Goal: Task Accomplishment & Management: Use online tool/utility

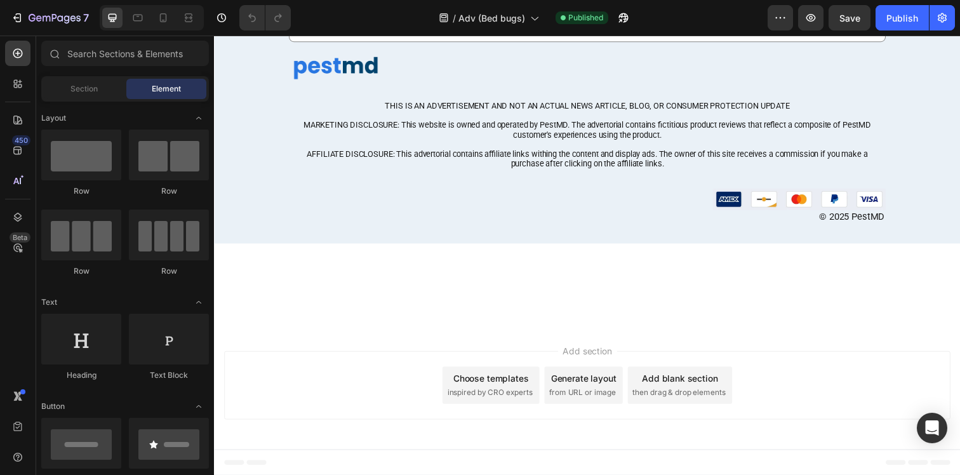
scroll to position [5766, 0]
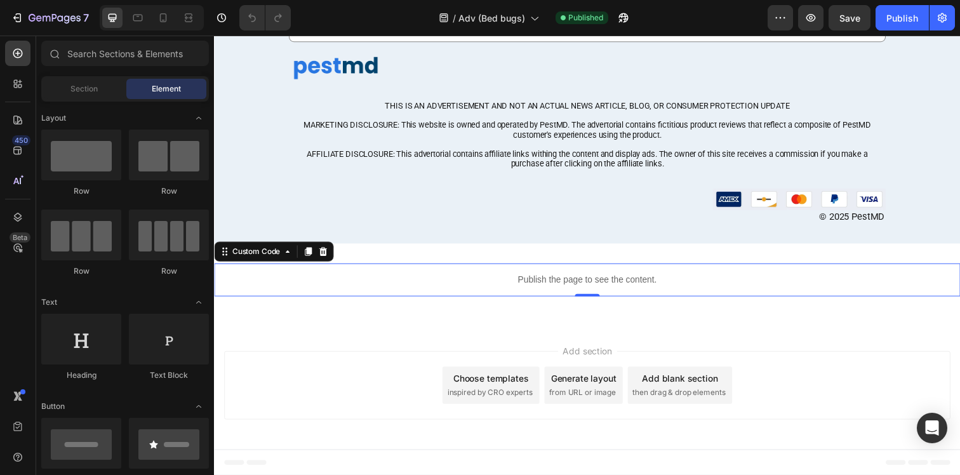
click at [542, 285] on p "Publish the page to see the content." at bounding box center [595, 284] width 762 height 13
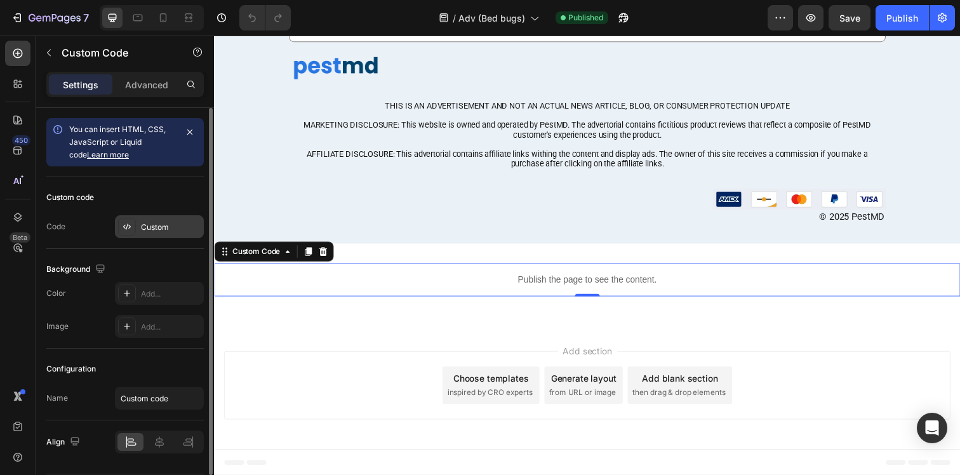
click at [138, 222] on div "Custom" at bounding box center [159, 226] width 89 height 23
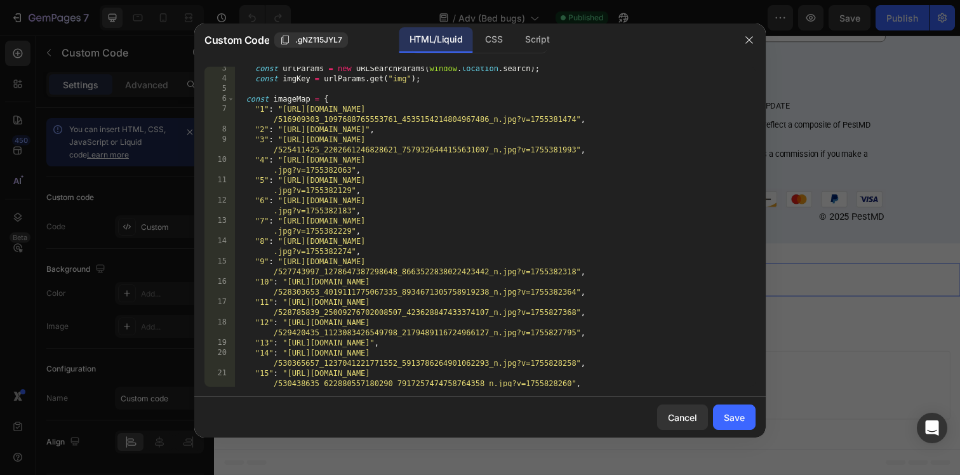
scroll to position [290, 0]
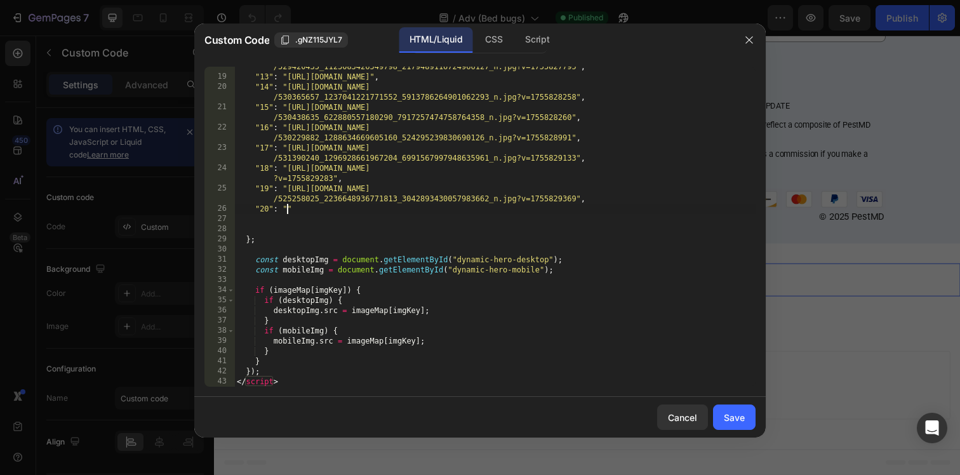
click at [288, 211] on div ""12" : "[URL][DOMAIN_NAME] /529420435_1123083426549798_2179489116724966127_n.jp…" at bounding box center [494, 226] width 521 height 351
paste textarea "[URL][DOMAIN_NAME]"
type textarea ""20": "[URL][DOMAIN_NAME]""
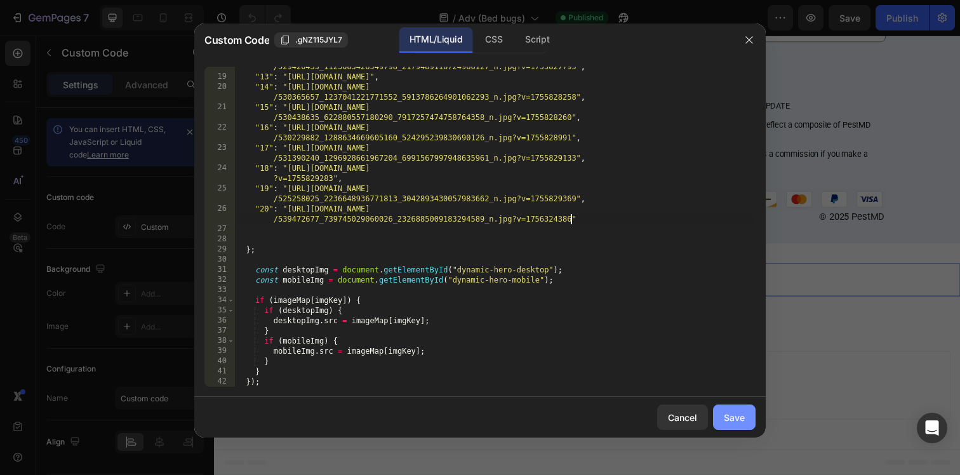
click at [731, 413] on div "Save" at bounding box center [734, 417] width 21 height 13
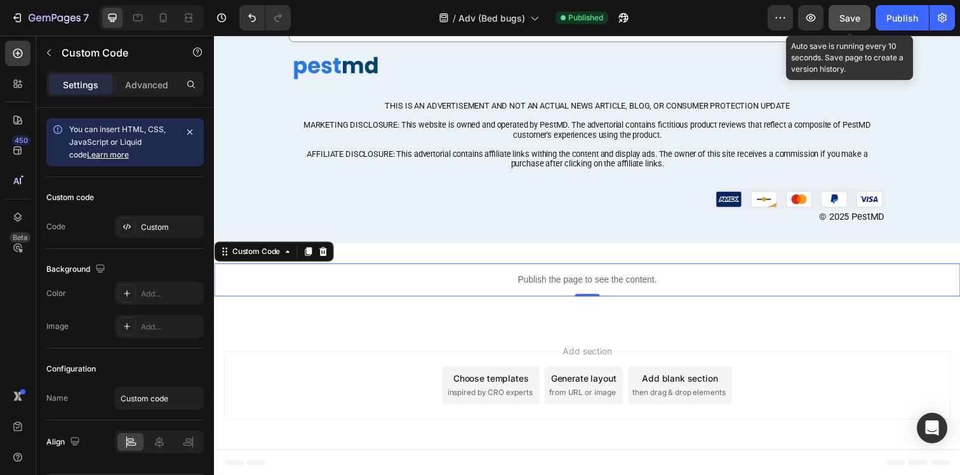
click at [852, 24] on div "Save" at bounding box center [850, 17] width 21 height 13
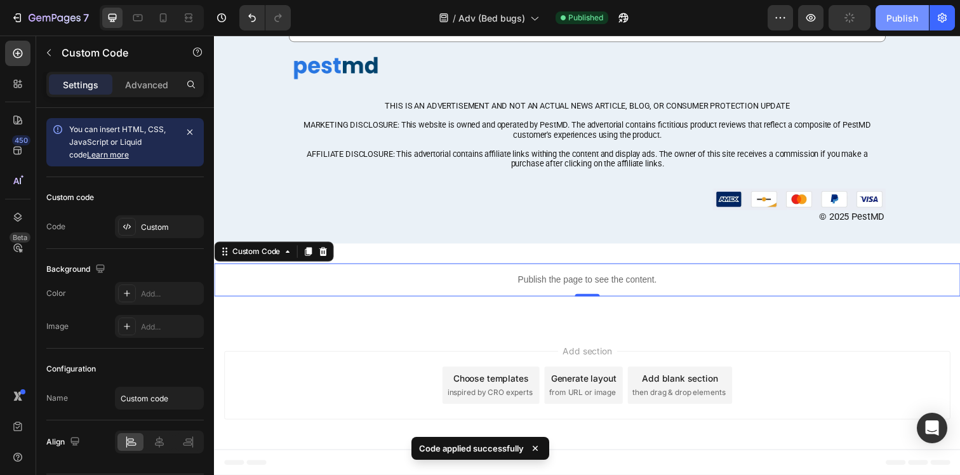
click at [911, 22] on div "Publish" at bounding box center [903, 17] width 32 height 13
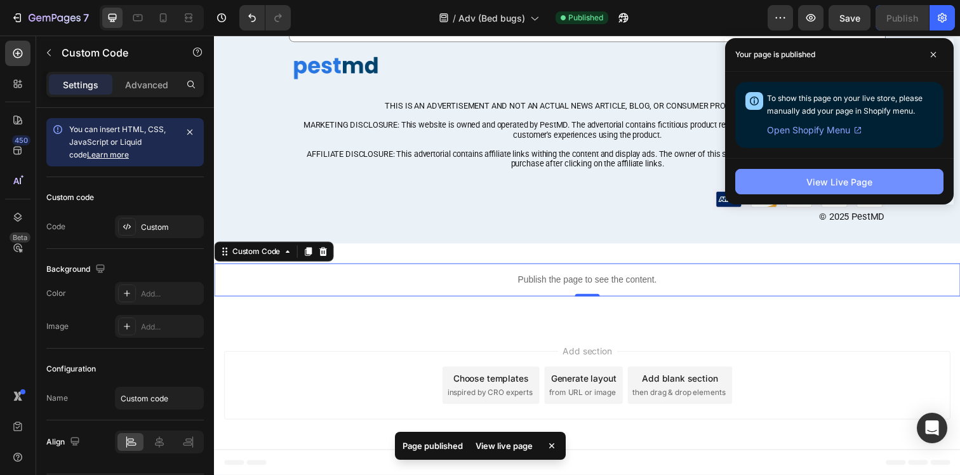
click at [835, 182] on div "View Live Page" at bounding box center [840, 181] width 66 height 13
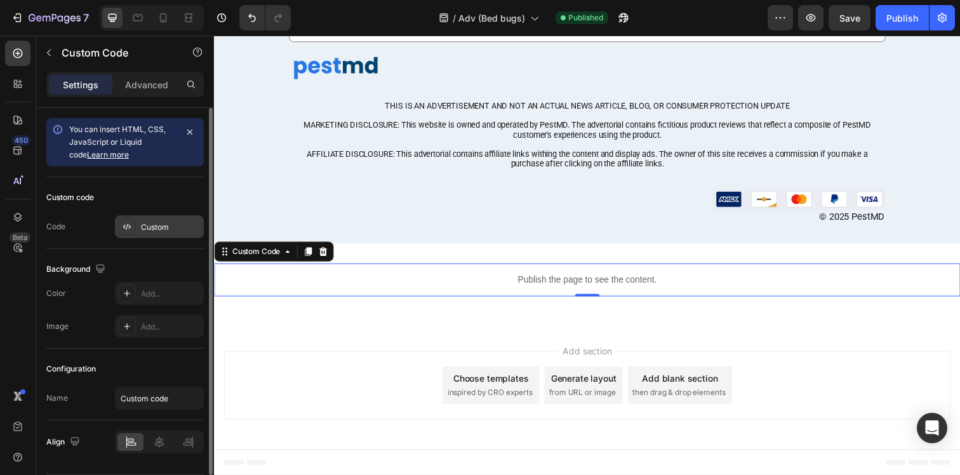
click at [168, 218] on div "Custom" at bounding box center [159, 226] width 89 height 23
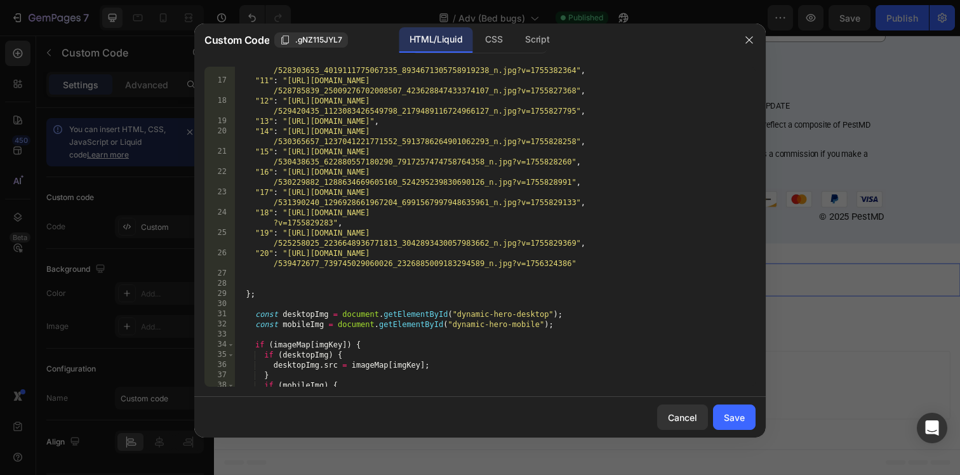
scroll to position [262, 0]
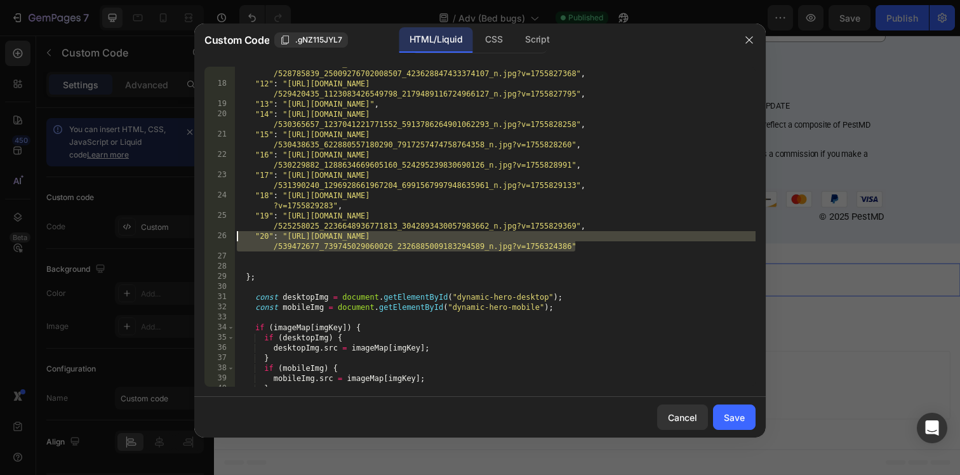
drag, startPoint x: 588, startPoint y: 249, endPoint x: 211, endPoint y: 234, distance: 376.9
click at [211, 234] on div ""20": "[URL][DOMAIN_NAME]" 17 18 19 20 21 22 23 24 25 26 27 28 29 30 31 32 33 3…" at bounding box center [479, 227] width 551 height 320
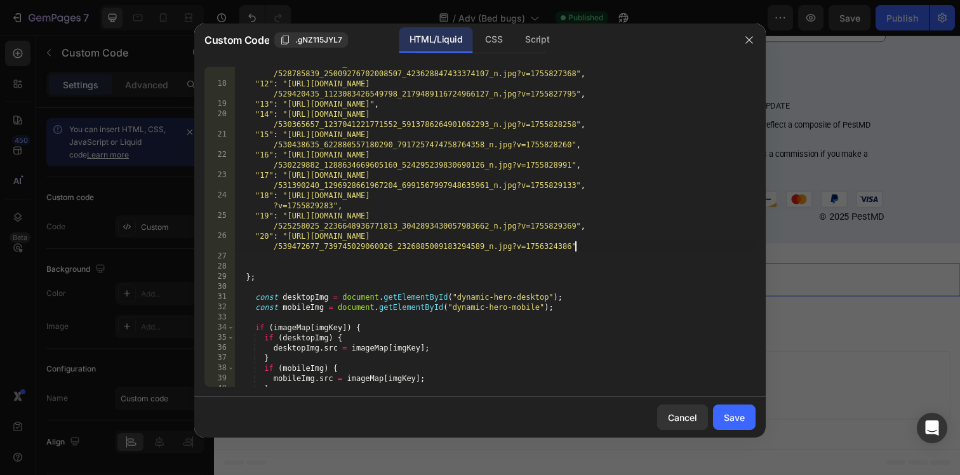
type textarea ""20": "[URL][DOMAIN_NAME]","
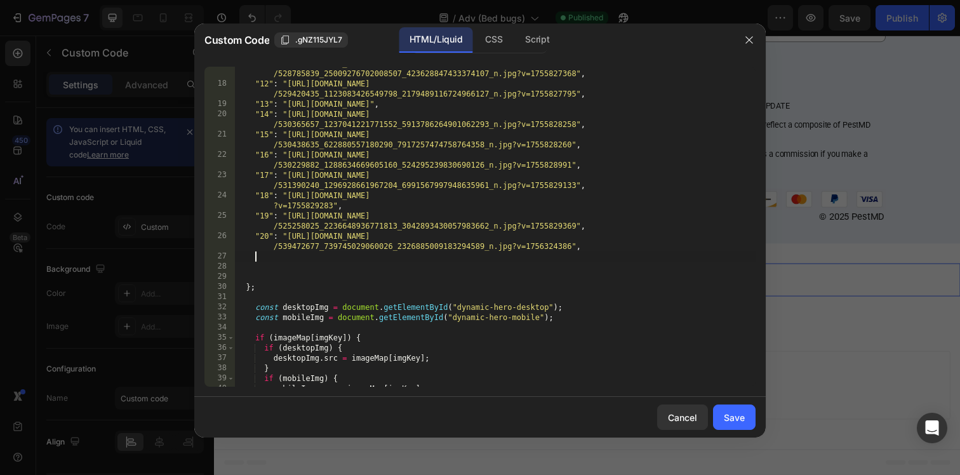
paste textarea ""20": "[URL][DOMAIN_NAME]""
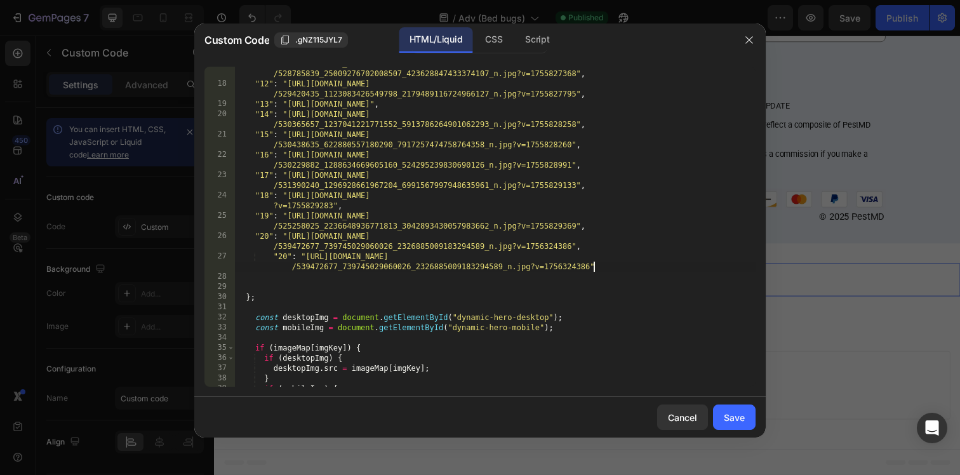
click at [272, 252] on div ""11" : "[URL][DOMAIN_NAME] /528785839_25009276702008507_423628847433374107_n.jp…" at bounding box center [494, 233] width 521 height 351
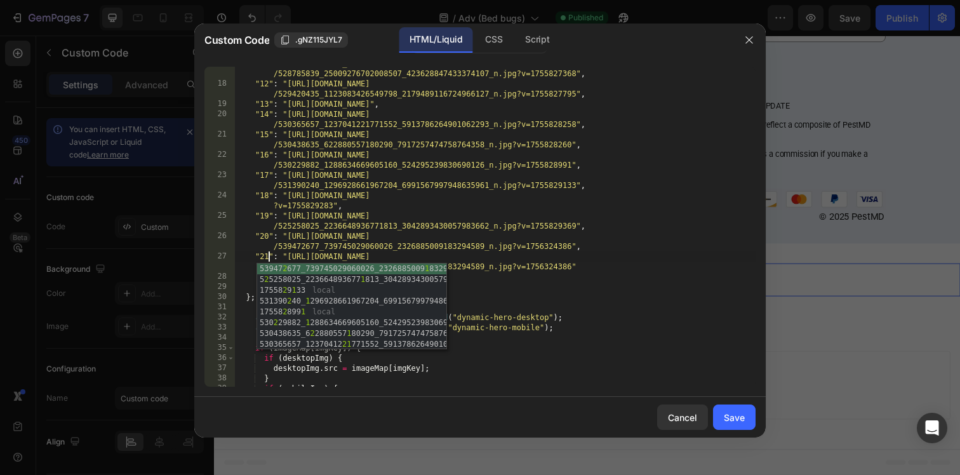
click at [548, 263] on div ""11" : "[URL][DOMAIN_NAME] /528785839_25009276702008507_423628847433374107_n.jp…" at bounding box center [494, 233] width 521 height 351
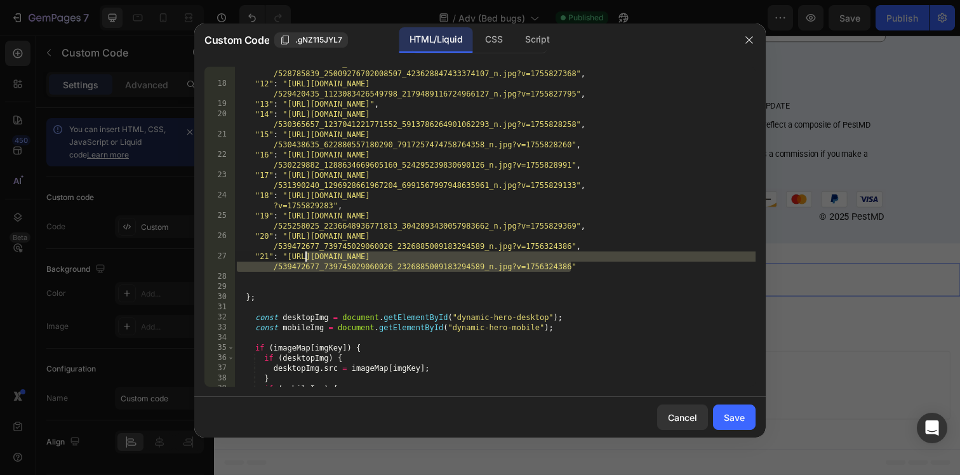
drag, startPoint x: 571, startPoint y: 264, endPoint x: 297, endPoint y: 256, distance: 274.5
click at [297, 255] on div ""11" : "[URL][DOMAIN_NAME] /528785839_25009276702008507_423628847433374107_n.jp…" at bounding box center [494, 233] width 521 height 351
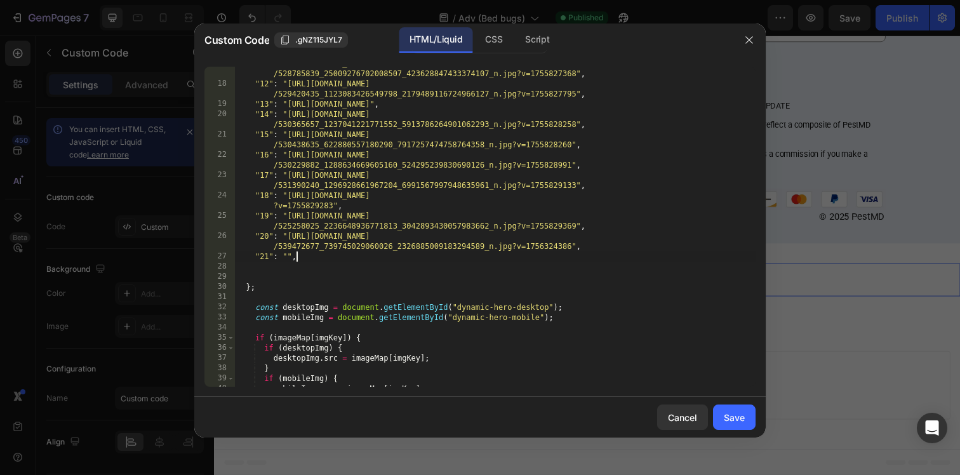
scroll to position [0, 4]
drag, startPoint x: 304, startPoint y: 257, endPoint x: 218, endPoint y: 257, distance: 85.1
click at [218, 257] on div ""21": "", 17 18 19 20 21 22 23 24 25 26 27 28 29 30 31 32 33 34 35 36 37 38 39 …" at bounding box center [479, 227] width 551 height 320
type textarea ""21": "","
click at [304, 255] on div ""11" : "[URL][DOMAIN_NAME] /528785839_25009276702008507_423628847433374107_n.jp…" at bounding box center [494, 233] width 521 height 351
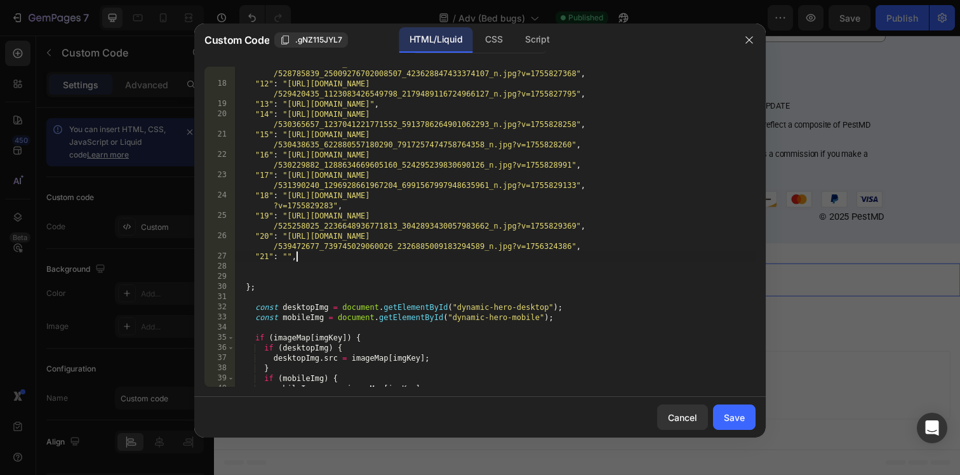
scroll to position [0, 1]
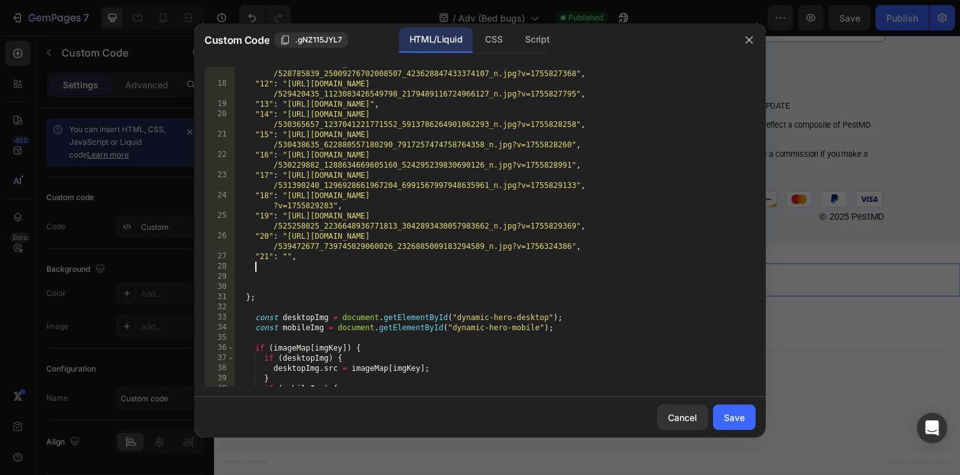
paste textarea
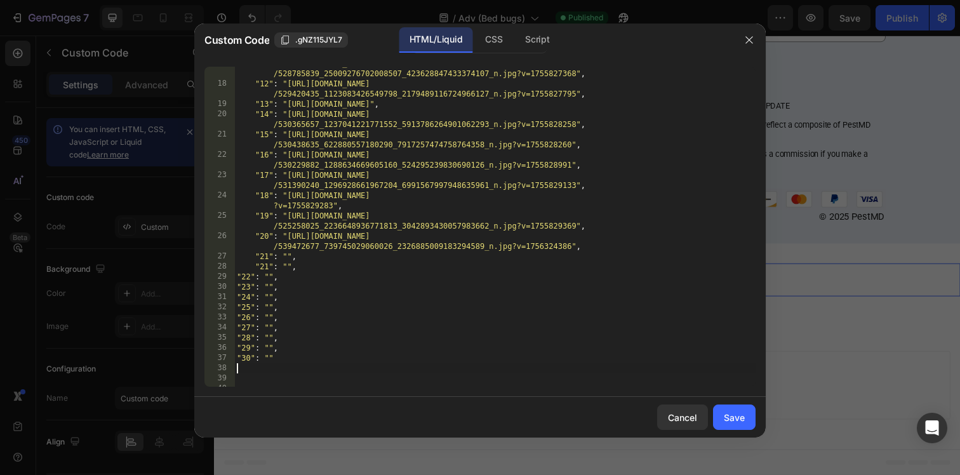
scroll to position [0, 0]
drag, startPoint x: 298, startPoint y: 267, endPoint x: 214, endPoint y: 267, distance: 84.5
click at [214, 267] on div "17 18 19 20 21 22 23 24 25 26 27 28 29 30 31 32 33 34 35 36 37 38 39 40 41 "11"…" at bounding box center [479, 227] width 551 height 320
type textarea ""21": "","
click at [236, 257] on div ""11" : "[URL][DOMAIN_NAME] /528785839_25009276702008507_423628847433374107_n.jp…" at bounding box center [494, 233] width 521 height 351
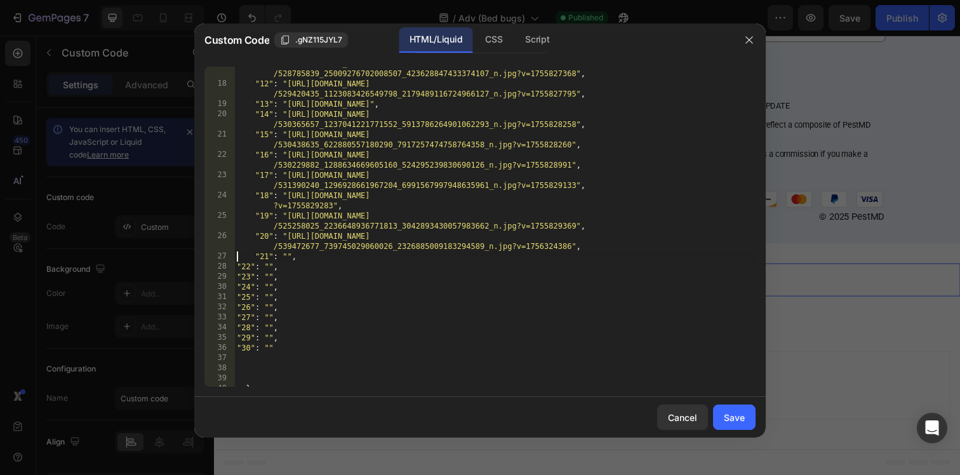
click at [236, 264] on div ""11" : "[URL][DOMAIN_NAME] /528785839_25009276702008507_423628847433374107_n.jp…" at bounding box center [494, 233] width 521 height 351
click at [286, 255] on div ""11" : "[URL][DOMAIN_NAME] /528785839_25009276702008507_423628847433374107_n.jp…" at bounding box center [494, 233] width 521 height 351
paste textarea "[URL][DOMAIN_NAME]"
type textarea ""21": "[URL][DOMAIN_NAME]","
click at [544, 374] on div ""11" : "[URL][DOMAIN_NAME] /528785839_25009276702008507_423628847433374107_n.jp…" at bounding box center [494, 233] width 521 height 351
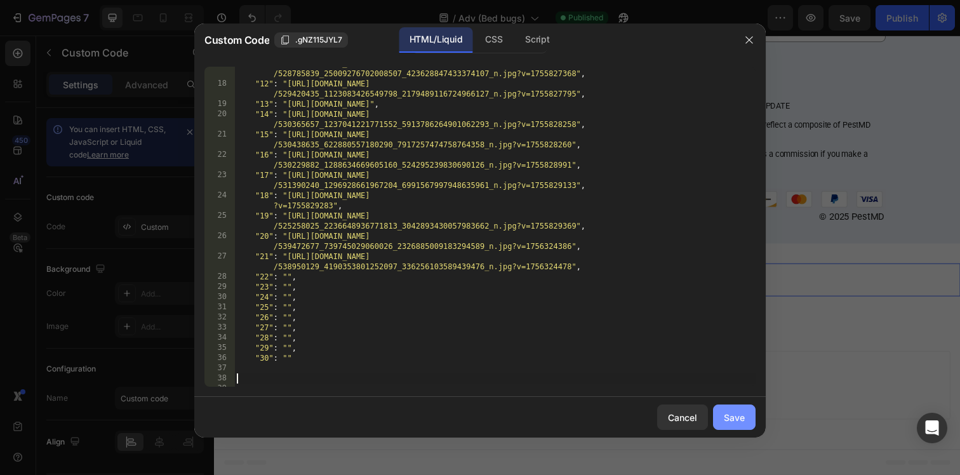
click at [746, 428] on button "Save" at bounding box center [734, 417] width 43 height 25
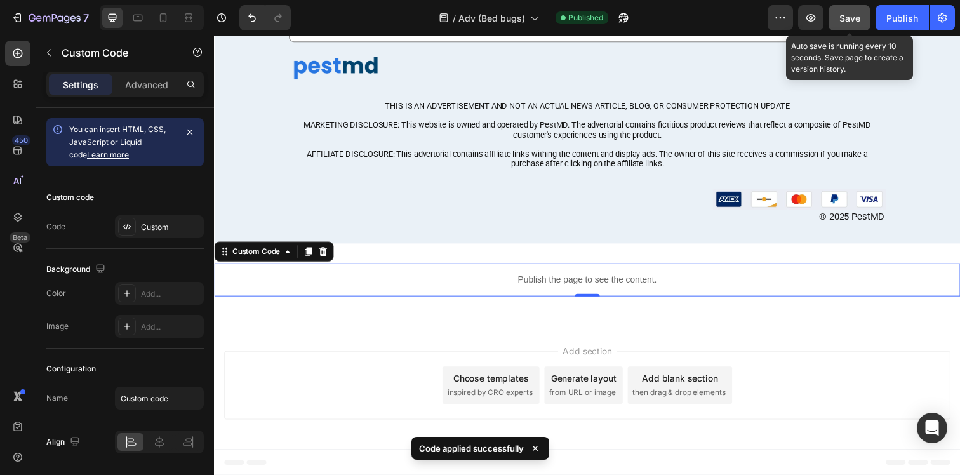
click at [853, 20] on span "Save" at bounding box center [850, 18] width 21 height 11
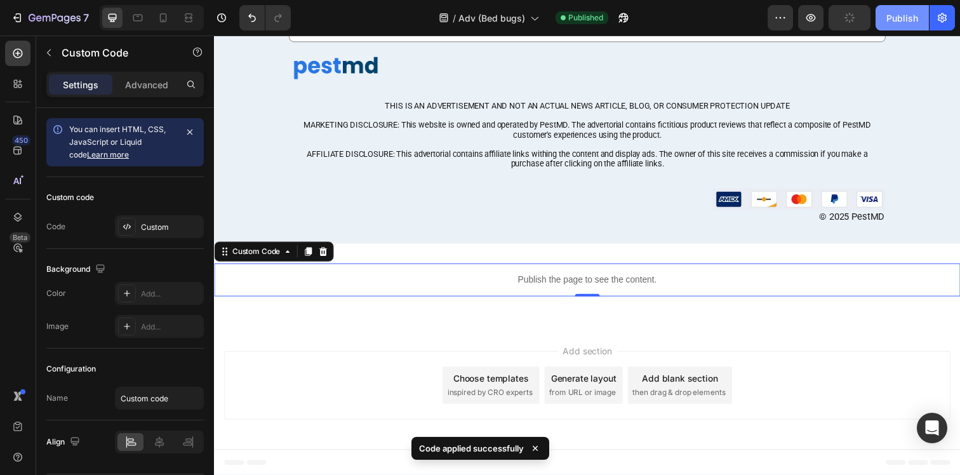
click at [894, 20] on div "Publish" at bounding box center [903, 17] width 32 height 13
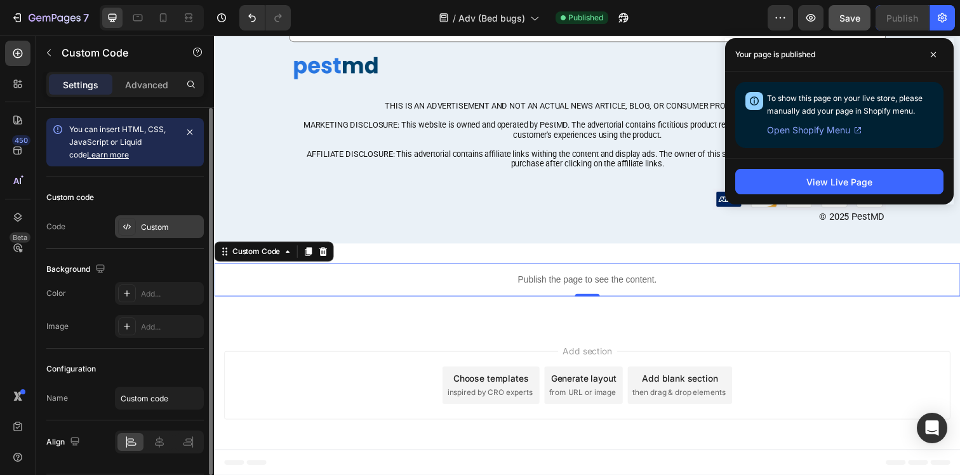
click at [163, 227] on div "Custom" at bounding box center [171, 227] width 60 height 11
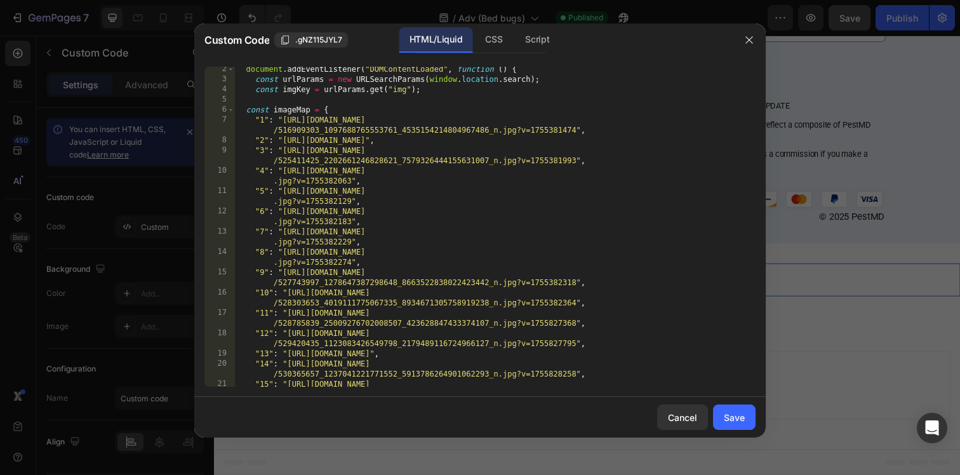
scroll to position [422, 0]
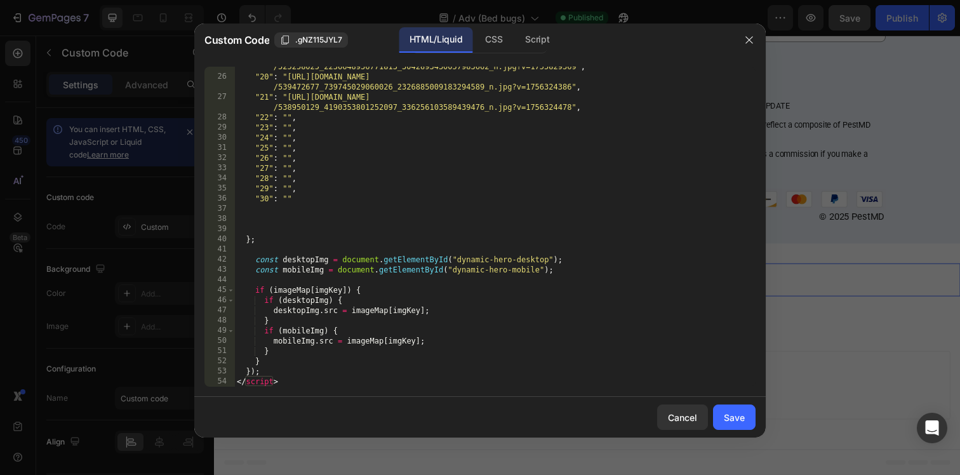
click at [287, 114] on div ""19" : "[URL][DOMAIN_NAME] /525258025_2236648936771813_3042893430057983662_n.jp…" at bounding box center [494, 226] width 521 height 351
paste textarea "[URL][DOMAIN_NAME]"
type textarea ""22": "[URL][DOMAIN_NAME]","
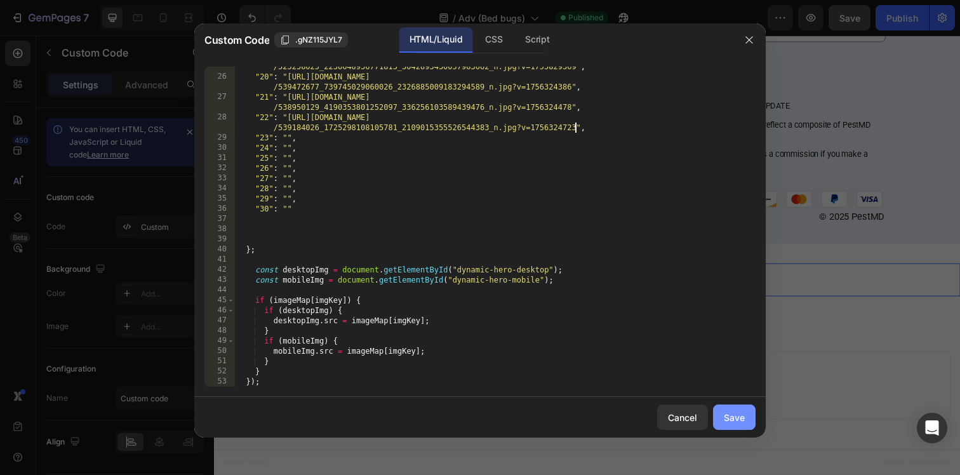
click at [730, 414] on div "Save" at bounding box center [734, 417] width 21 height 13
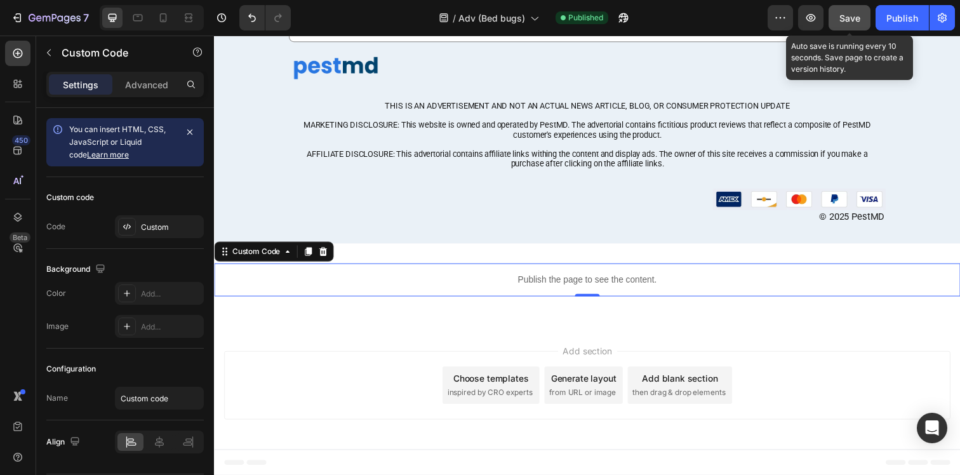
click at [865, 18] on button "Save" at bounding box center [850, 17] width 42 height 25
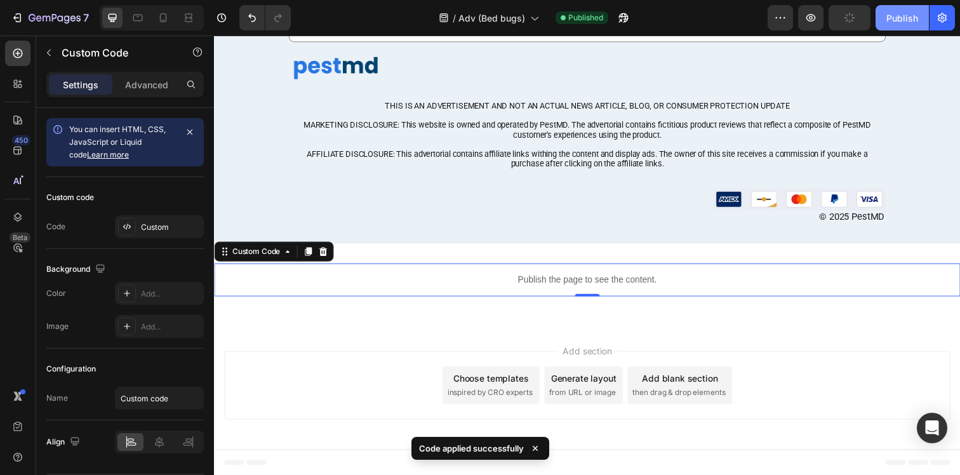
click at [892, 18] on div "Publish" at bounding box center [903, 17] width 32 height 13
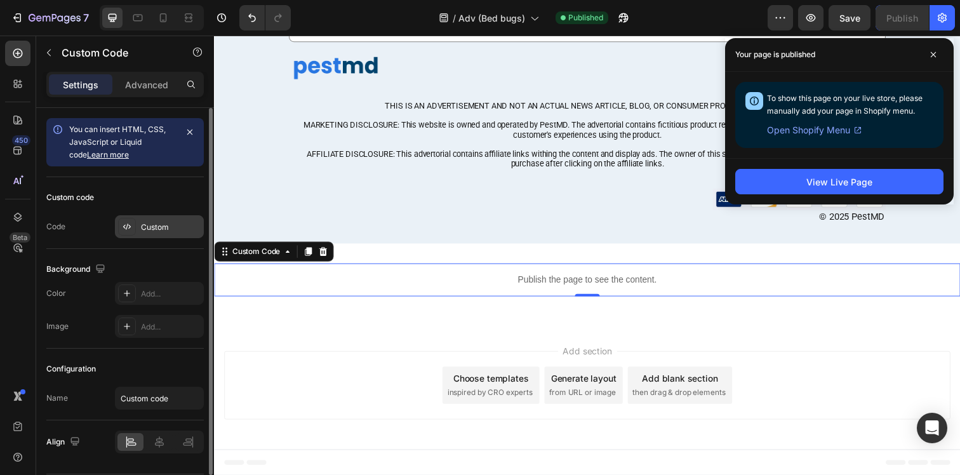
click at [175, 227] on div "Custom" at bounding box center [171, 227] width 60 height 11
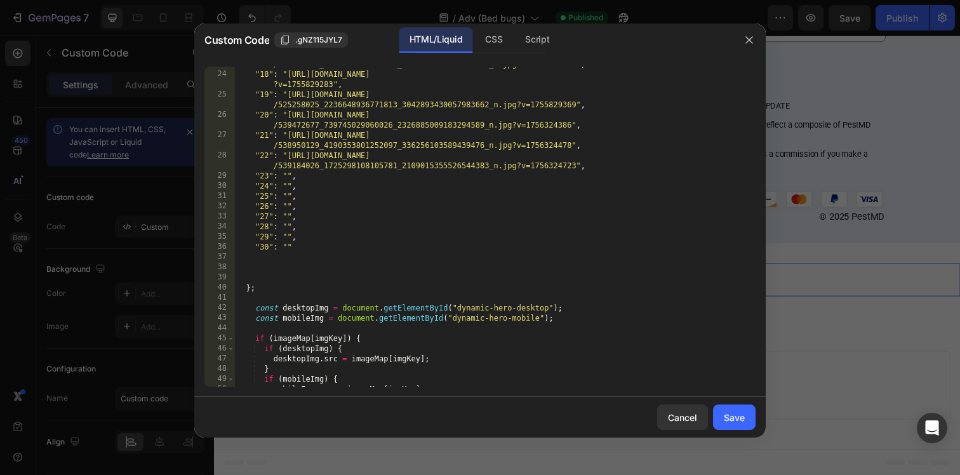
scroll to position [384, 0]
click at [290, 175] on div ""17" : "[URL][DOMAIN_NAME] /531390240_1296928661967204_6991567997948635961_n.jp…" at bounding box center [494, 224] width 521 height 351
paste textarea "[URL][DOMAIN_NAME]"
type textarea ""23": "[URL][DOMAIN_NAME]","
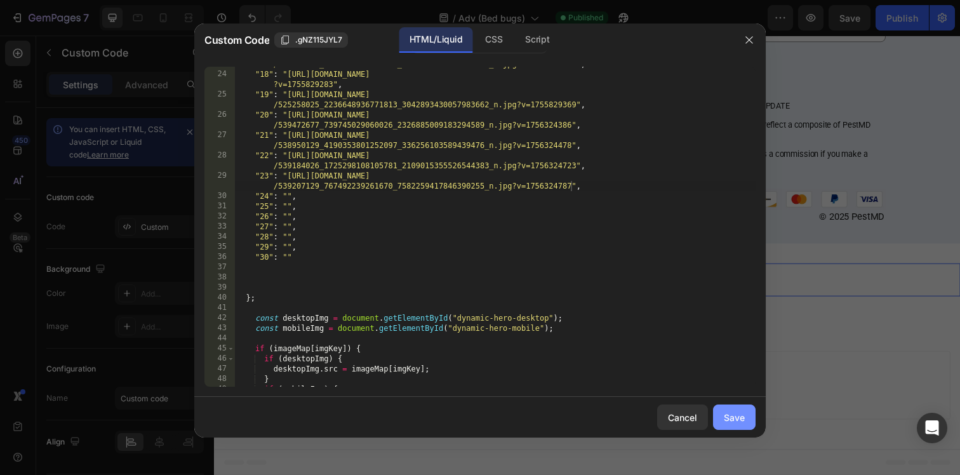
click at [732, 413] on div "Save" at bounding box center [734, 417] width 21 height 13
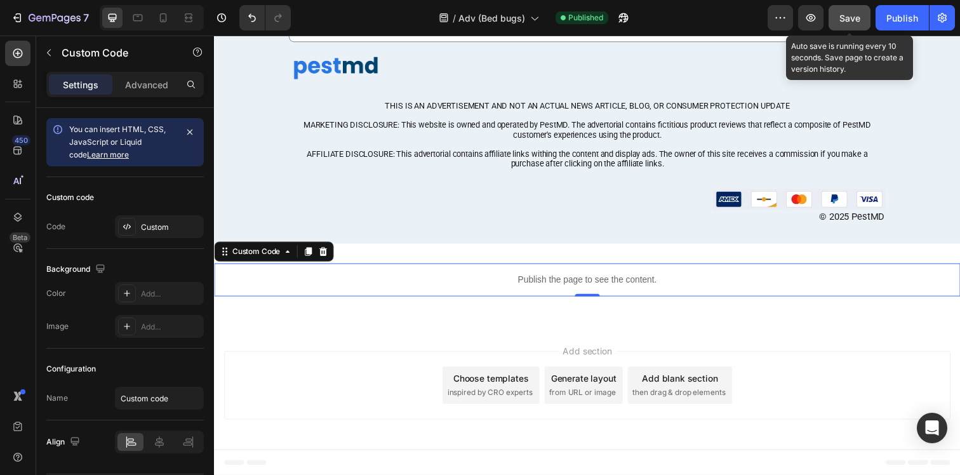
click at [860, 22] on span "Save" at bounding box center [850, 18] width 21 height 11
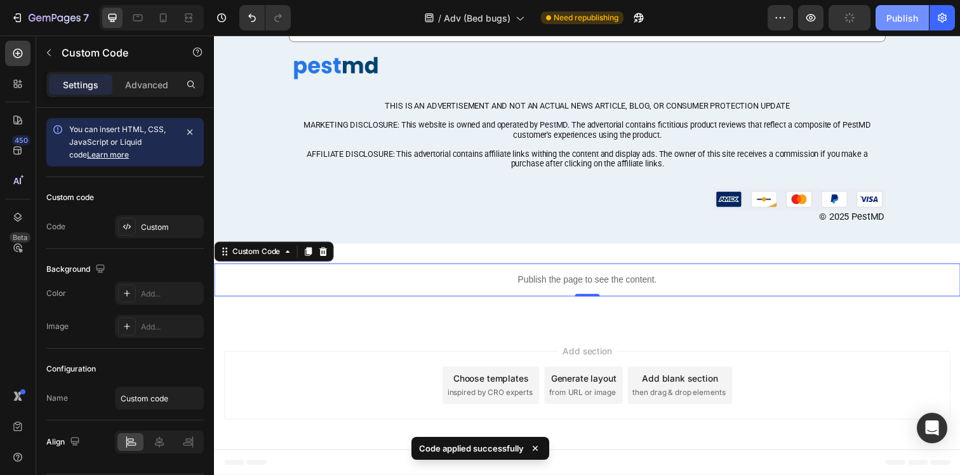
click at [889, 22] on div "Publish" at bounding box center [903, 17] width 32 height 13
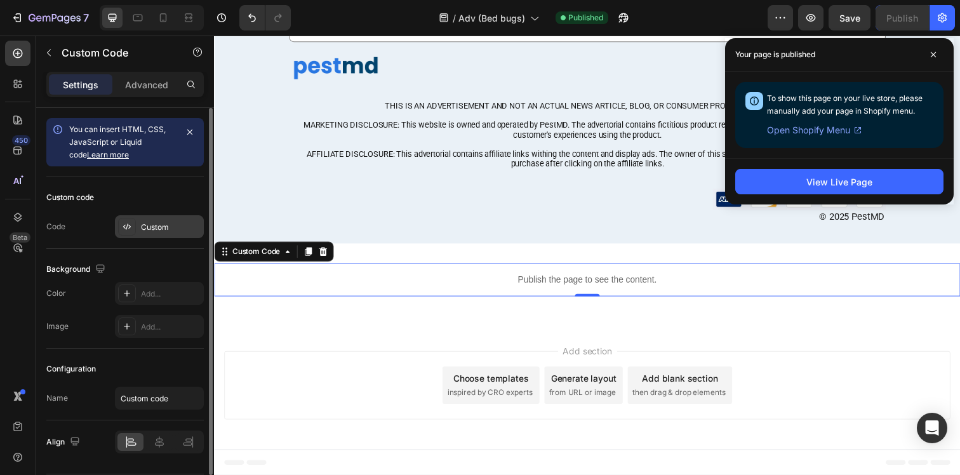
click at [172, 224] on div "Custom" at bounding box center [171, 227] width 60 height 11
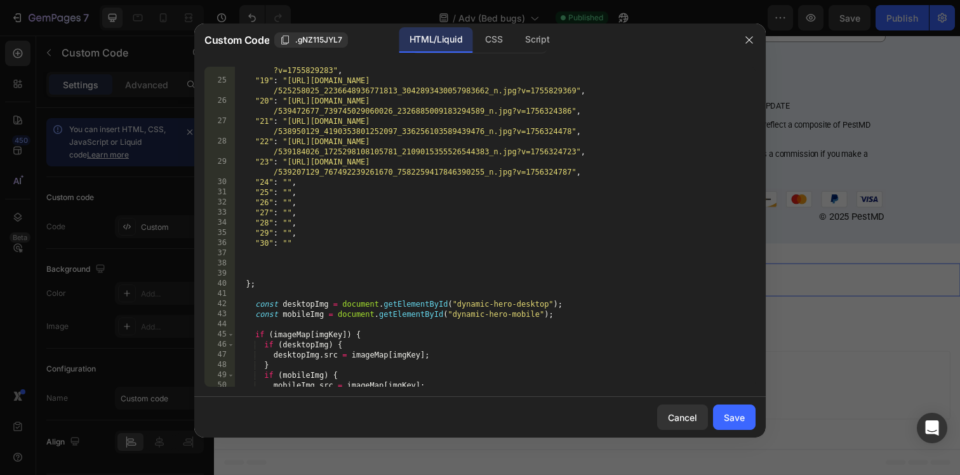
scroll to position [442, 0]
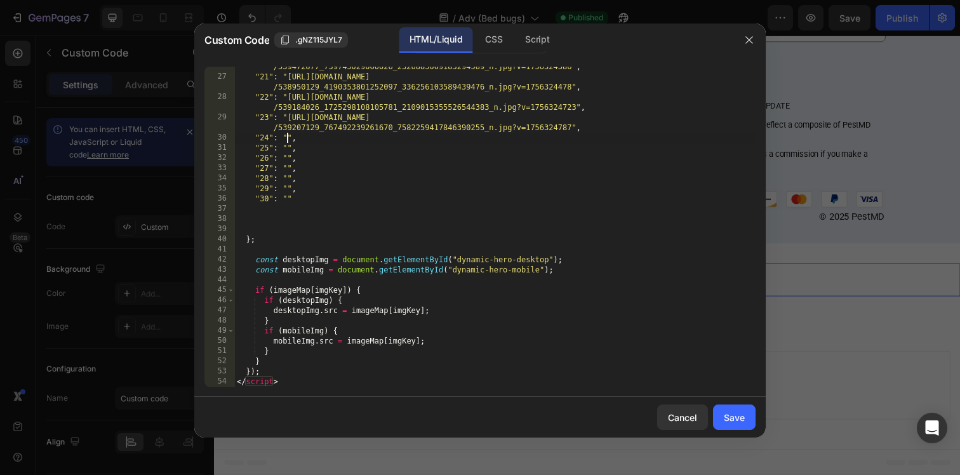
click at [288, 135] on div ""20" : "[URL][DOMAIN_NAME] /539472677_739745029060026_2326885009183294589_n.jpg…" at bounding box center [494, 226] width 521 height 351
paste textarea "[URL][DOMAIN_NAME]"
type textarea ""24": "[URL][DOMAIN_NAME]","
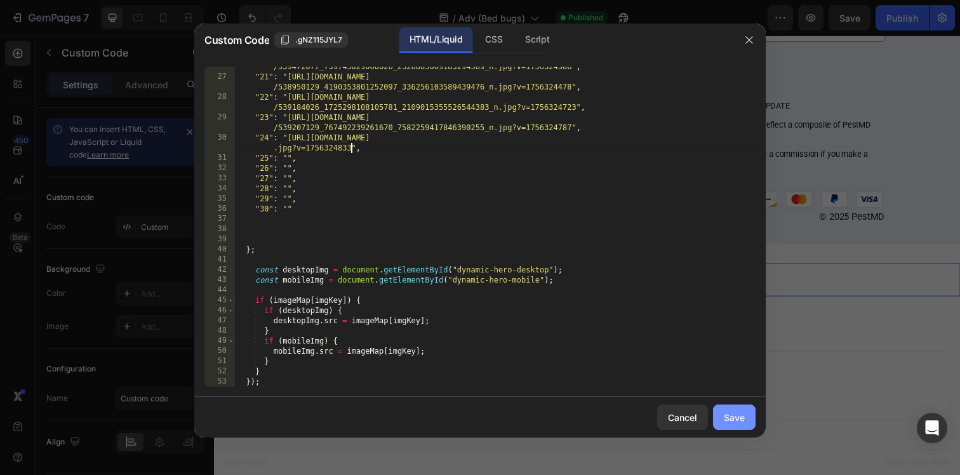
click at [742, 415] on div "Save" at bounding box center [734, 417] width 21 height 13
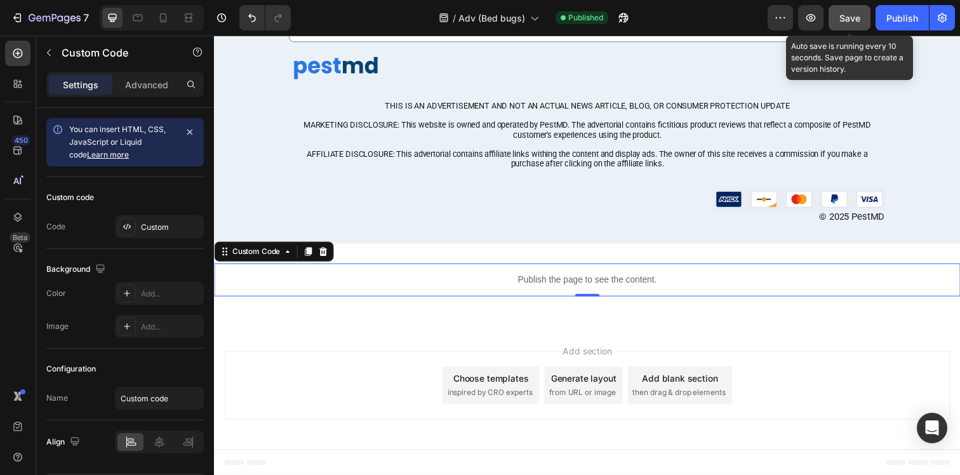
click at [869, 7] on button "Save" at bounding box center [850, 17] width 42 height 25
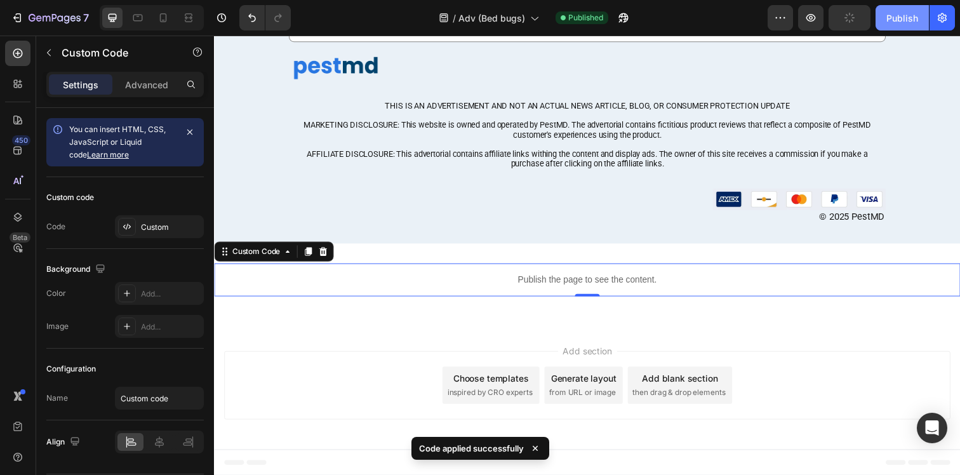
click at [904, 11] on div "Publish" at bounding box center [903, 17] width 32 height 13
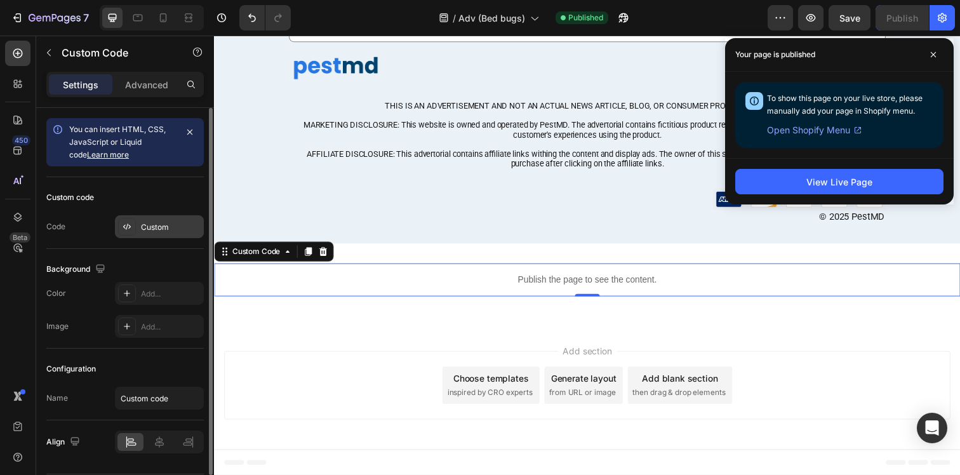
click at [143, 225] on div "Custom" at bounding box center [171, 227] width 60 height 11
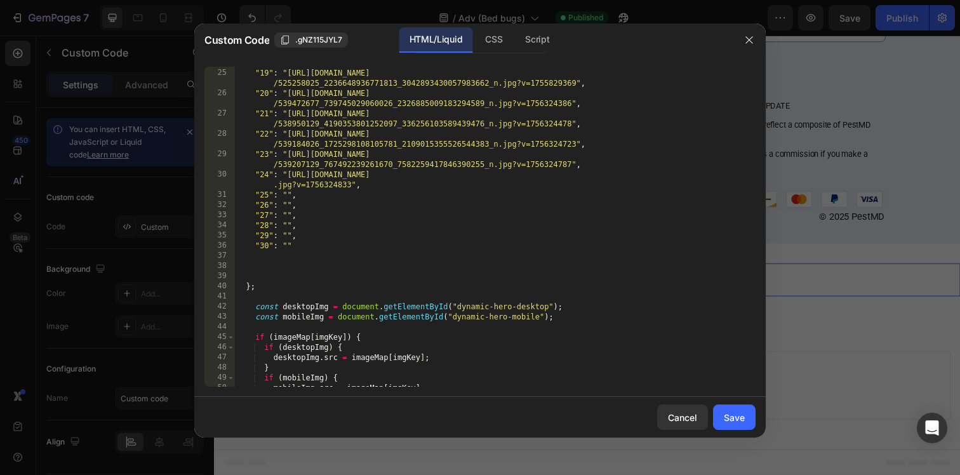
scroll to position [413, 0]
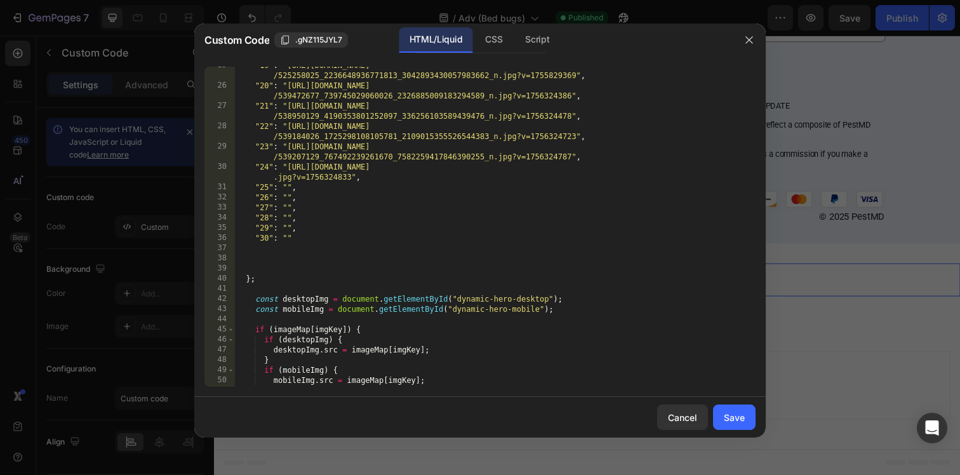
click at [286, 184] on div ""19" : "[URL][DOMAIN_NAME] /525258025_2236648936771813_3042893430057983662_n.jp…" at bounding box center [494, 235] width 521 height 351
paste textarea "[URL][DOMAIN_NAME]"
type textarea ""25": "[URL][DOMAIN_NAME]","
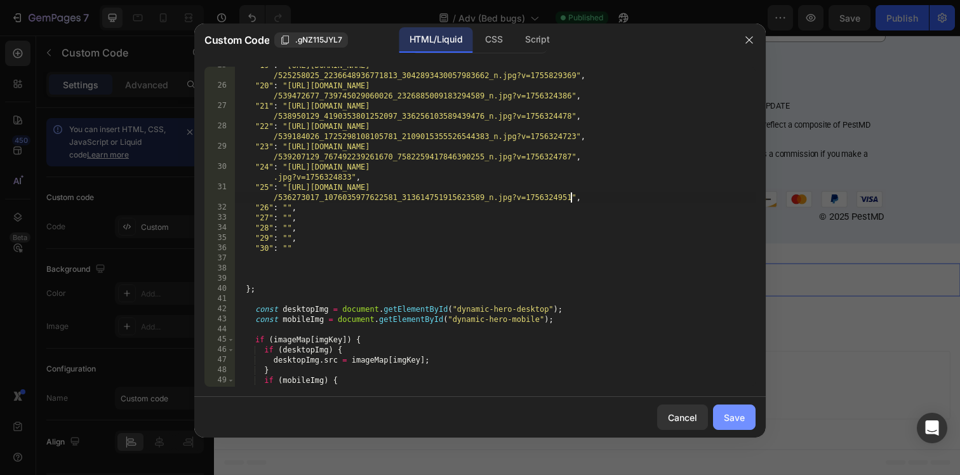
click at [740, 422] on div "Save" at bounding box center [734, 417] width 21 height 13
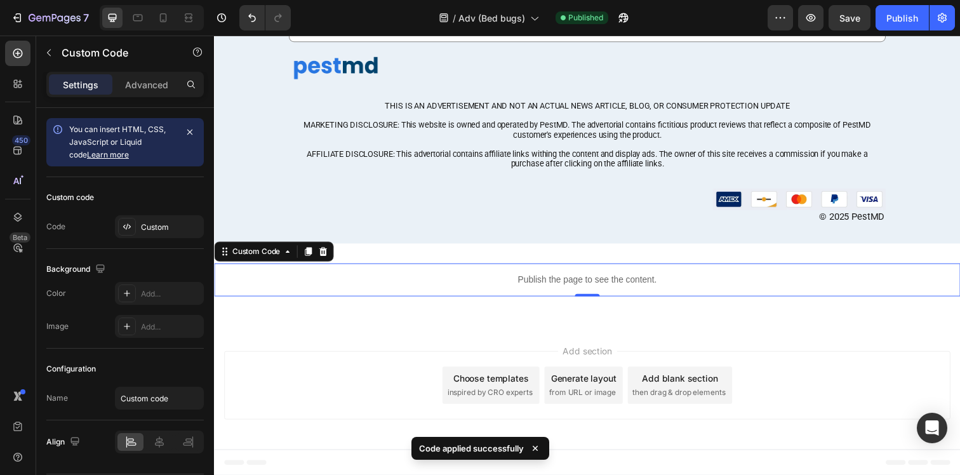
click at [857, 33] on div "7 Version history / Adv (Bed bugs) Published Preview Save Publish" at bounding box center [480, 18] width 960 height 36
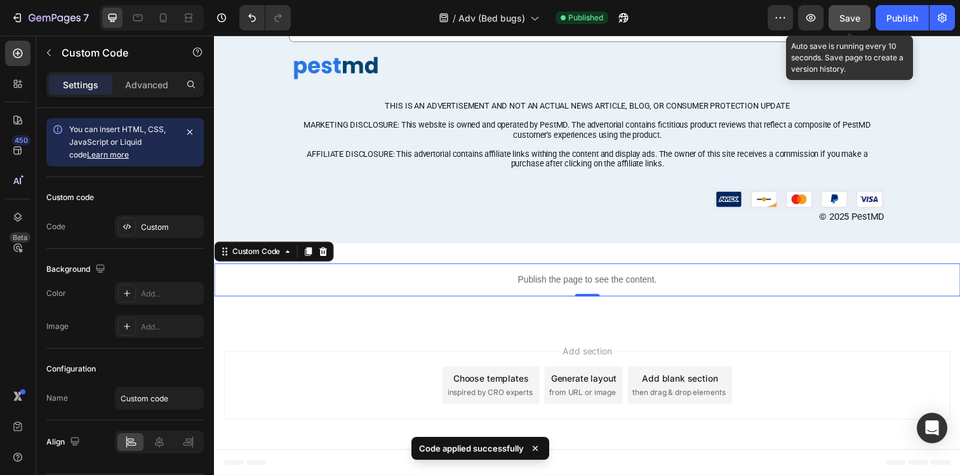
click at [855, 26] on button "Save" at bounding box center [850, 17] width 42 height 25
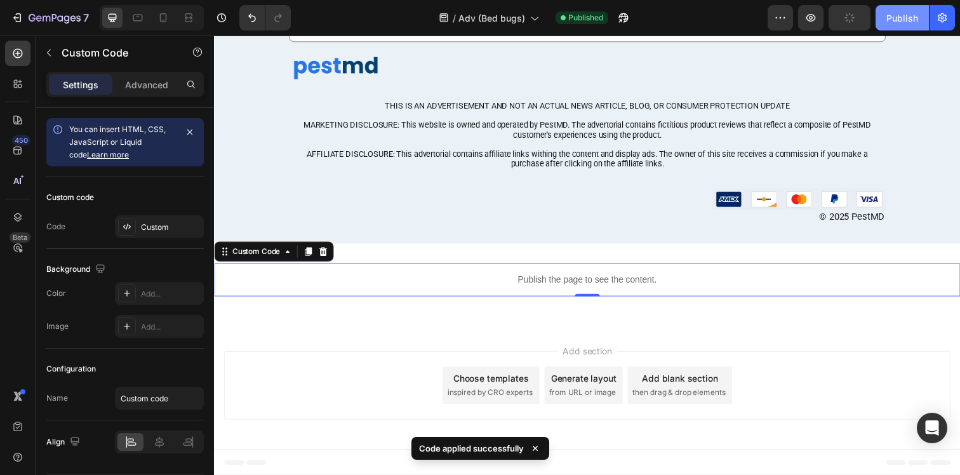
click at [911, 26] on button "Publish" at bounding box center [902, 17] width 53 height 25
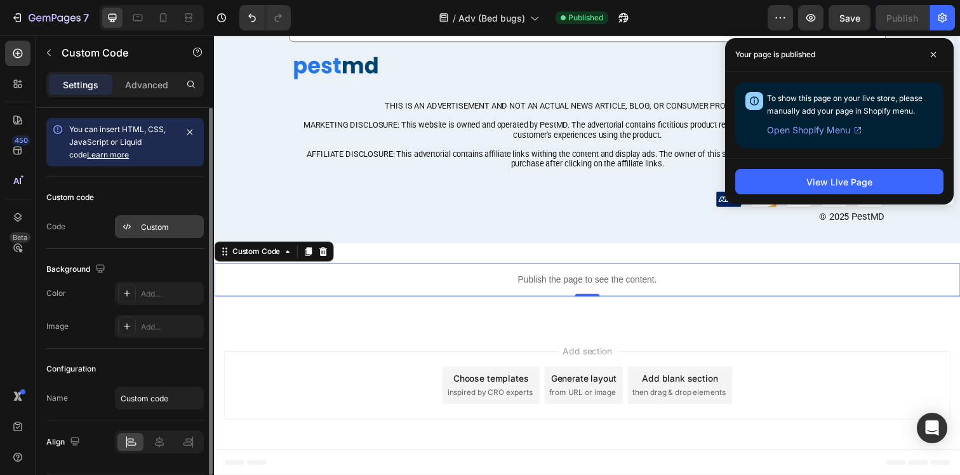
click at [165, 233] on div "Custom" at bounding box center [159, 226] width 89 height 23
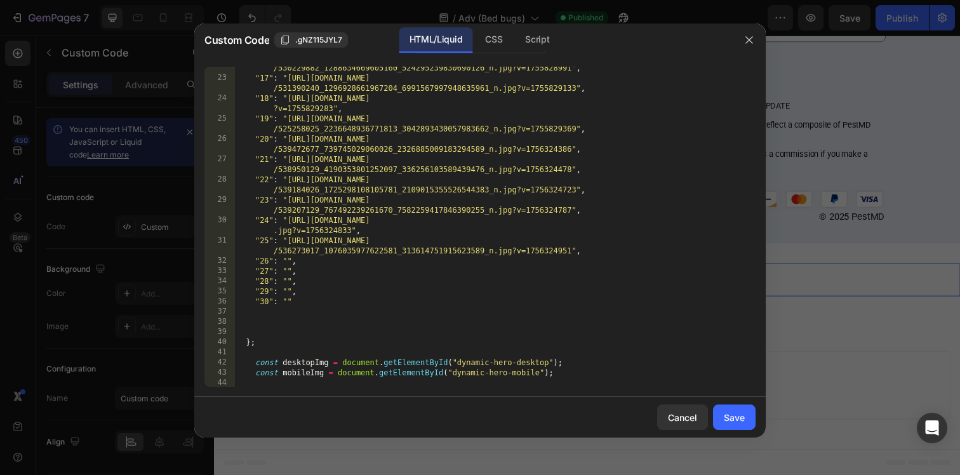
scroll to position [397, 0]
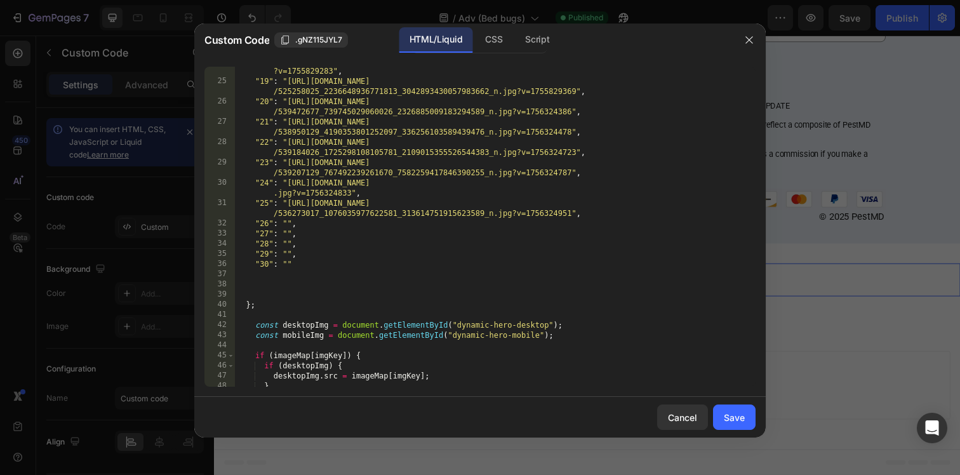
click at [286, 222] on div ""18" : "[URL][DOMAIN_NAME] ?v=1755829283" , "19" : "[URL][DOMAIN_NAME] /5252580…" at bounding box center [494, 231] width 521 height 351
paste textarea "[URL][DOMAIN_NAME]"
type textarea ""26": "[URL][DOMAIN_NAME]","
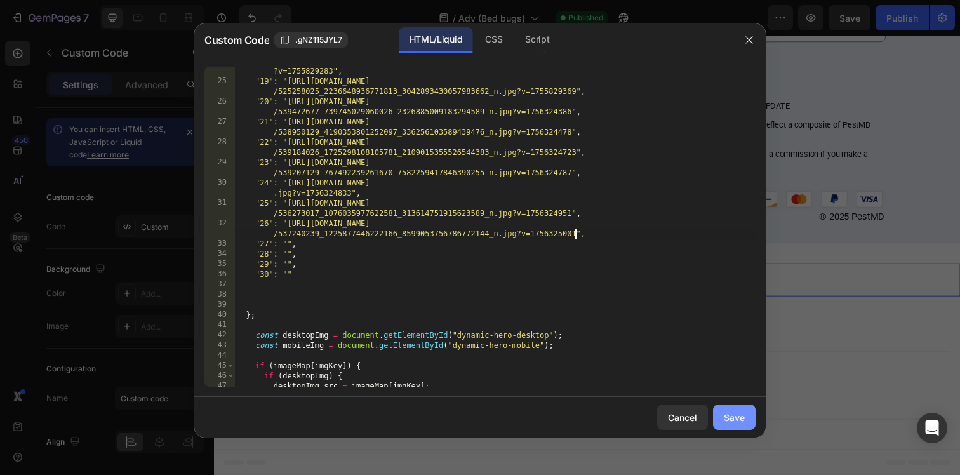
click at [732, 415] on div "Save" at bounding box center [734, 417] width 21 height 13
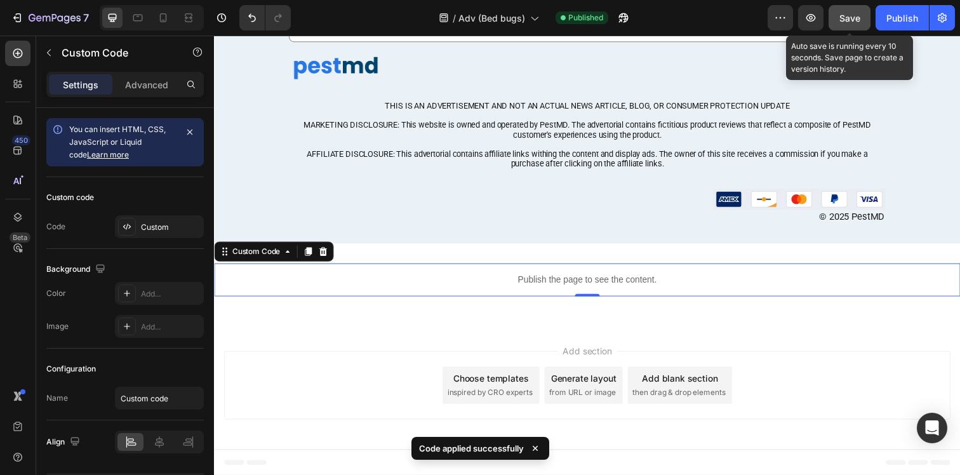
click at [850, 26] on button "Save" at bounding box center [850, 17] width 42 height 25
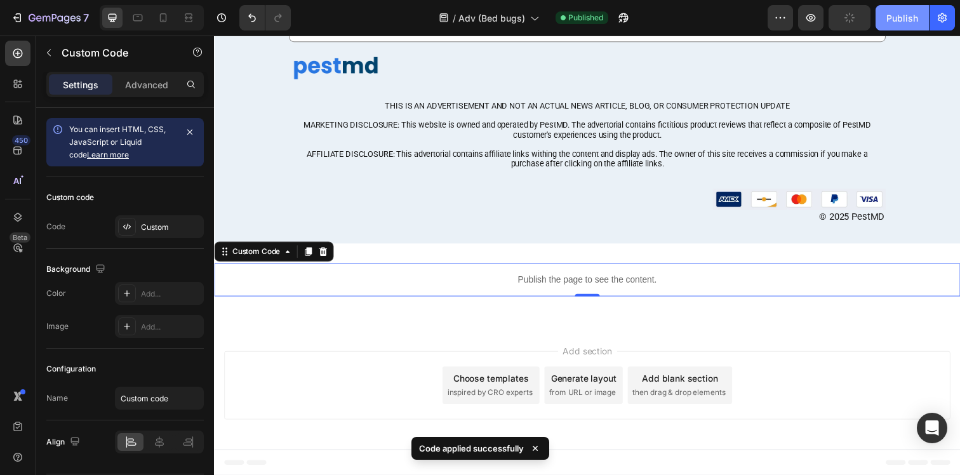
click at [896, 22] on div "Publish" at bounding box center [903, 17] width 32 height 13
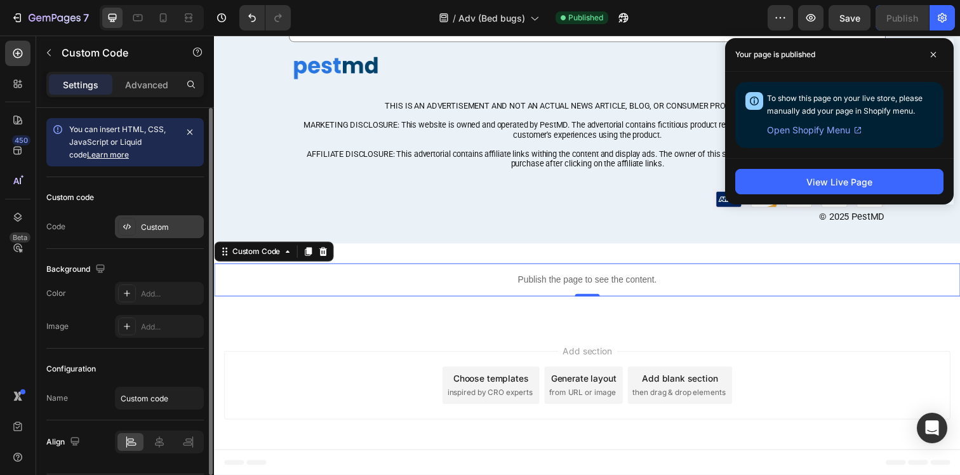
click at [170, 222] on div "Custom" at bounding box center [171, 227] width 60 height 11
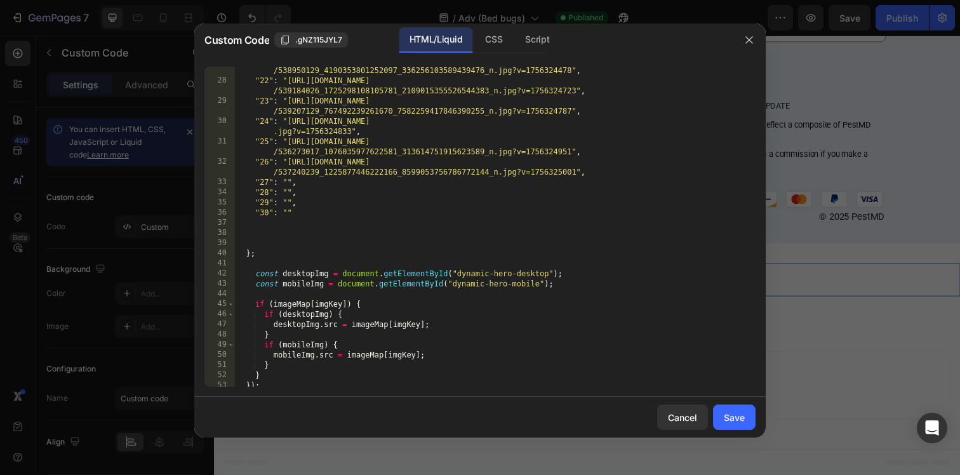
scroll to position [459, 0]
click at [285, 182] on div ""21" : "[URL][DOMAIN_NAME] /538950129_4190353801252097_336256103589439476_n.jpg…" at bounding box center [494, 230] width 521 height 351
paste textarea "[URL][DOMAIN_NAME]"
type textarea ""27": "[URL][DOMAIN_NAME]","
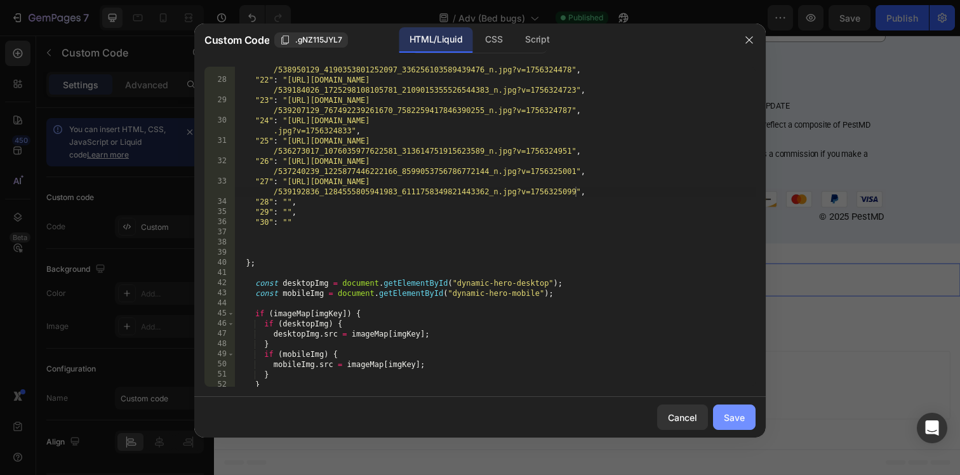
click at [730, 417] on div "Save" at bounding box center [734, 417] width 21 height 13
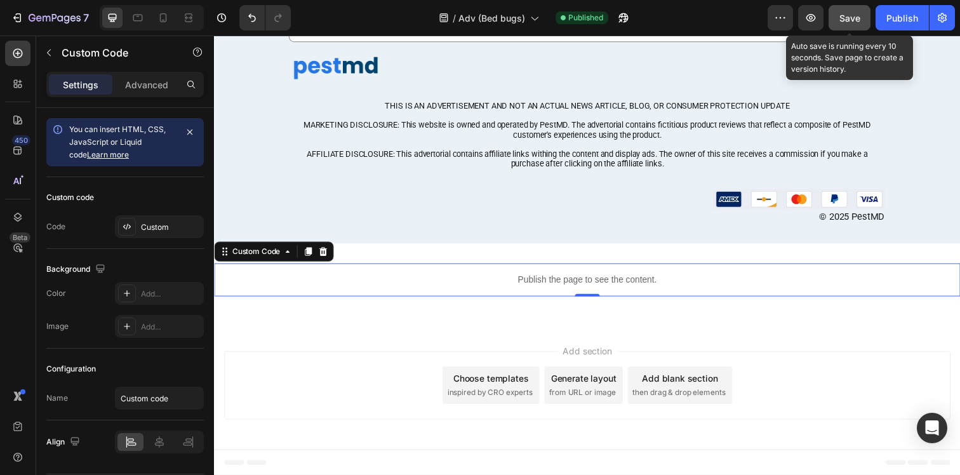
click at [838, 24] on button "Save" at bounding box center [850, 17] width 42 height 25
click at [924, 24] on button "Publish" at bounding box center [902, 17] width 53 height 25
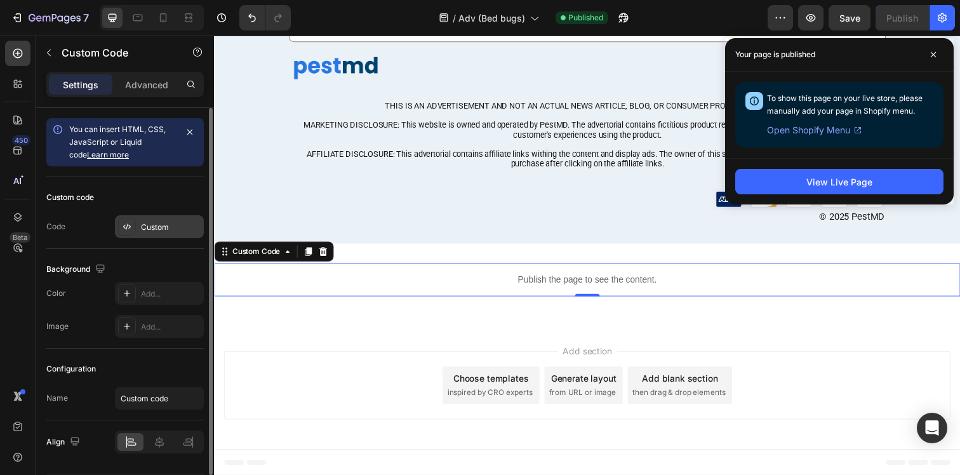
click at [155, 229] on div "Custom" at bounding box center [171, 227] width 60 height 11
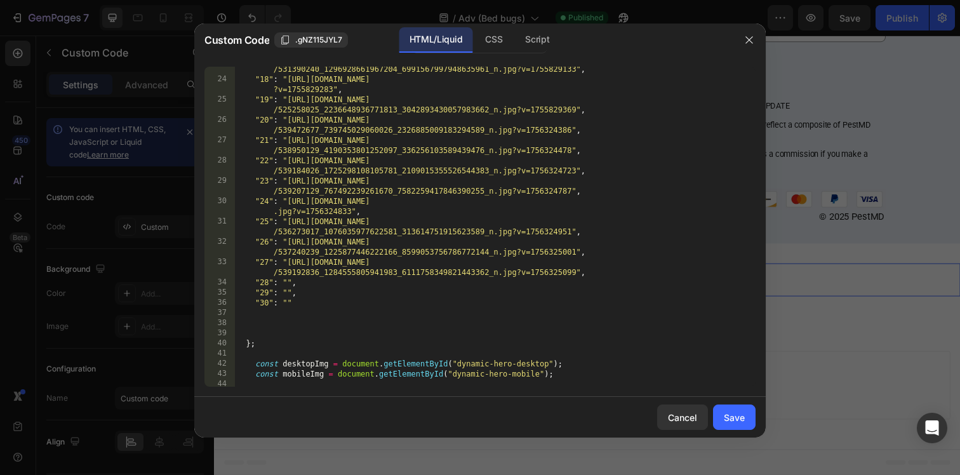
scroll to position [483, 0]
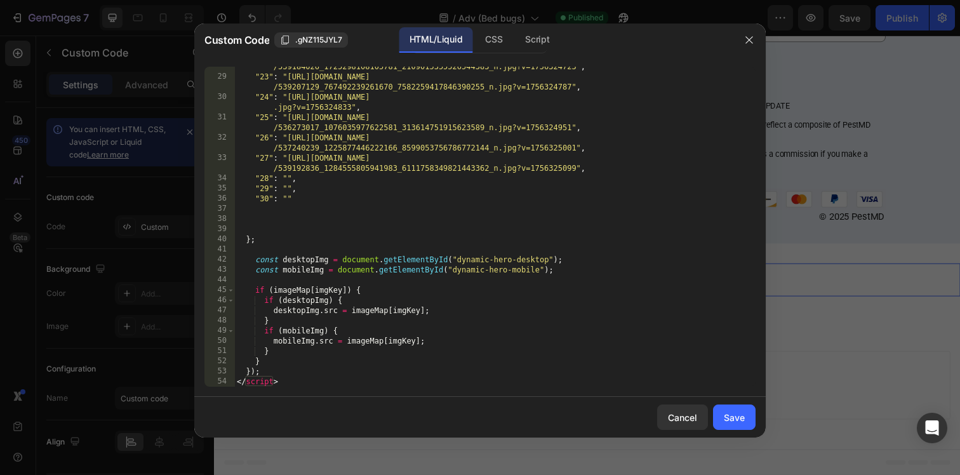
click at [286, 177] on div ""22" : "[URL][DOMAIN_NAME] /539184026_1725298108105781_2109015355526544383_n.jp…" at bounding box center [494, 226] width 521 height 351
paste textarea "[URL][DOMAIN_NAME]"
type textarea ""28": "[URL][DOMAIN_NAME]","
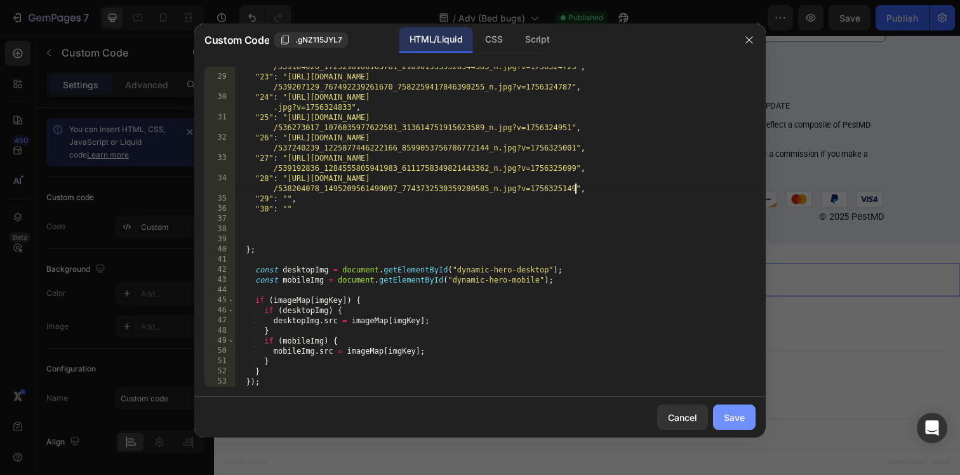
click at [740, 421] on div "Save" at bounding box center [734, 417] width 21 height 13
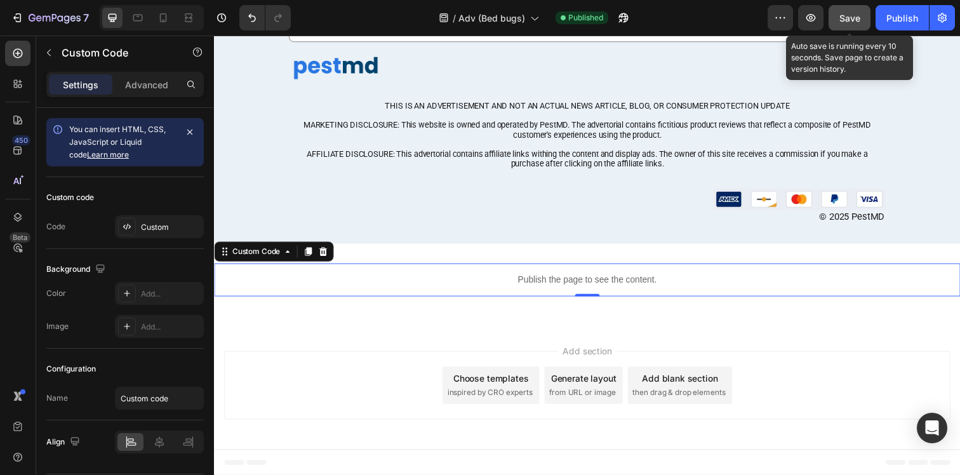
click at [862, 18] on button "Save" at bounding box center [850, 17] width 42 height 25
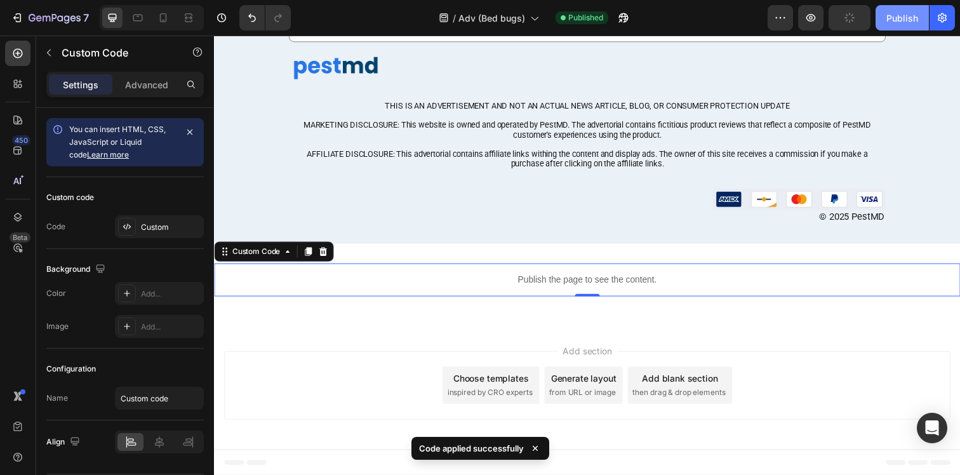
click at [891, 18] on div "Publish" at bounding box center [903, 17] width 32 height 13
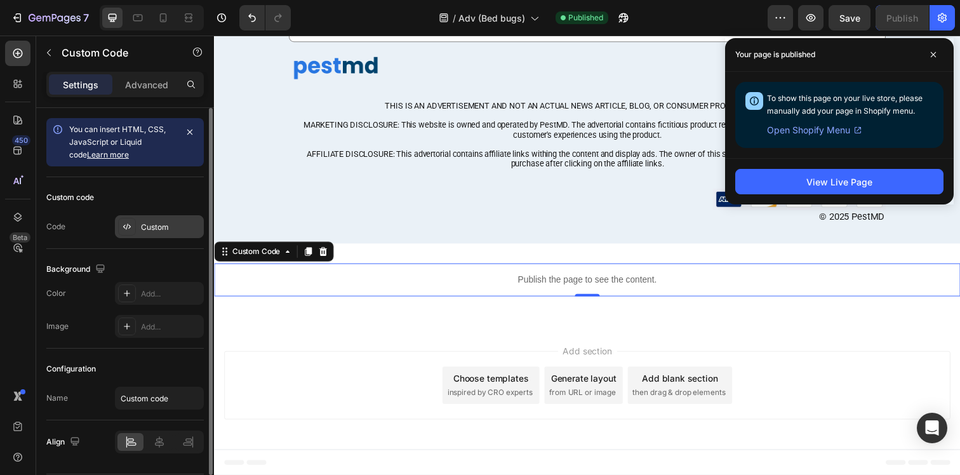
click at [146, 225] on div "Custom" at bounding box center [171, 227] width 60 height 11
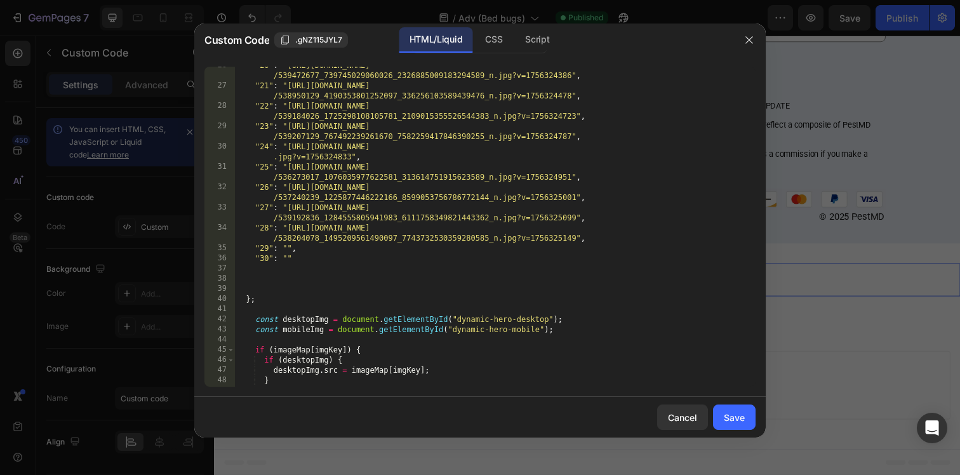
scroll to position [434, 0]
click at [286, 247] on div ""20" : "[URL][DOMAIN_NAME] /539472677_739745029060026_2326885009183294589_n.jpg…" at bounding box center [494, 235] width 521 height 351
paste textarea "[URL][DOMAIN_NAME]"
type textarea ""29": "[URL][DOMAIN_NAME]","
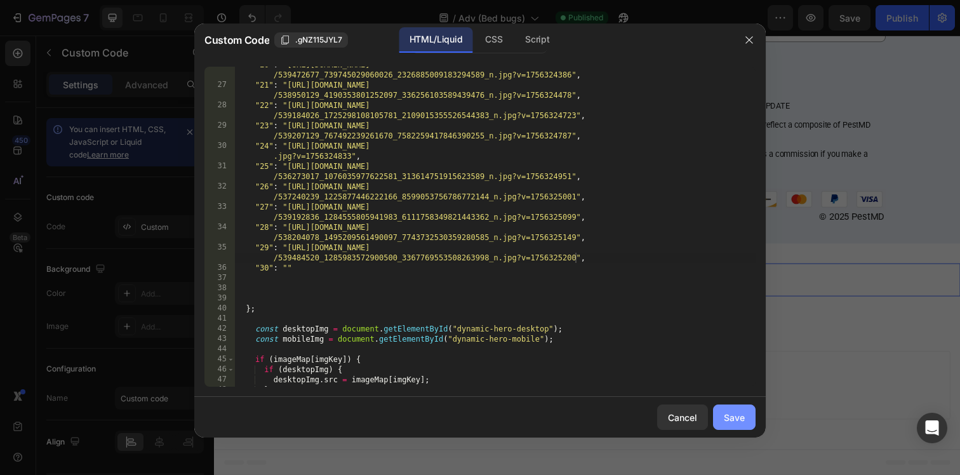
click at [728, 418] on div "Save" at bounding box center [734, 417] width 21 height 13
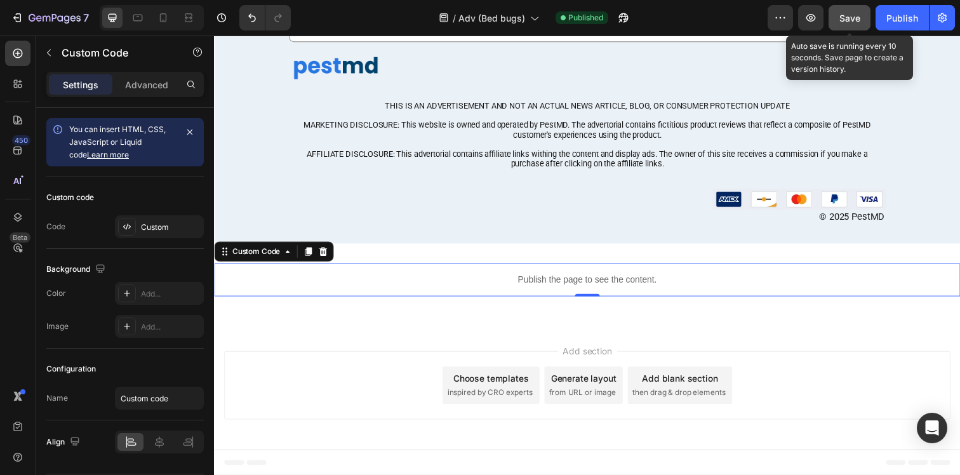
click at [862, 17] on button "Save" at bounding box center [850, 17] width 42 height 25
click at [892, 17] on div "Publish" at bounding box center [903, 17] width 32 height 13
